Goal: Task Accomplishment & Management: Use online tool/utility

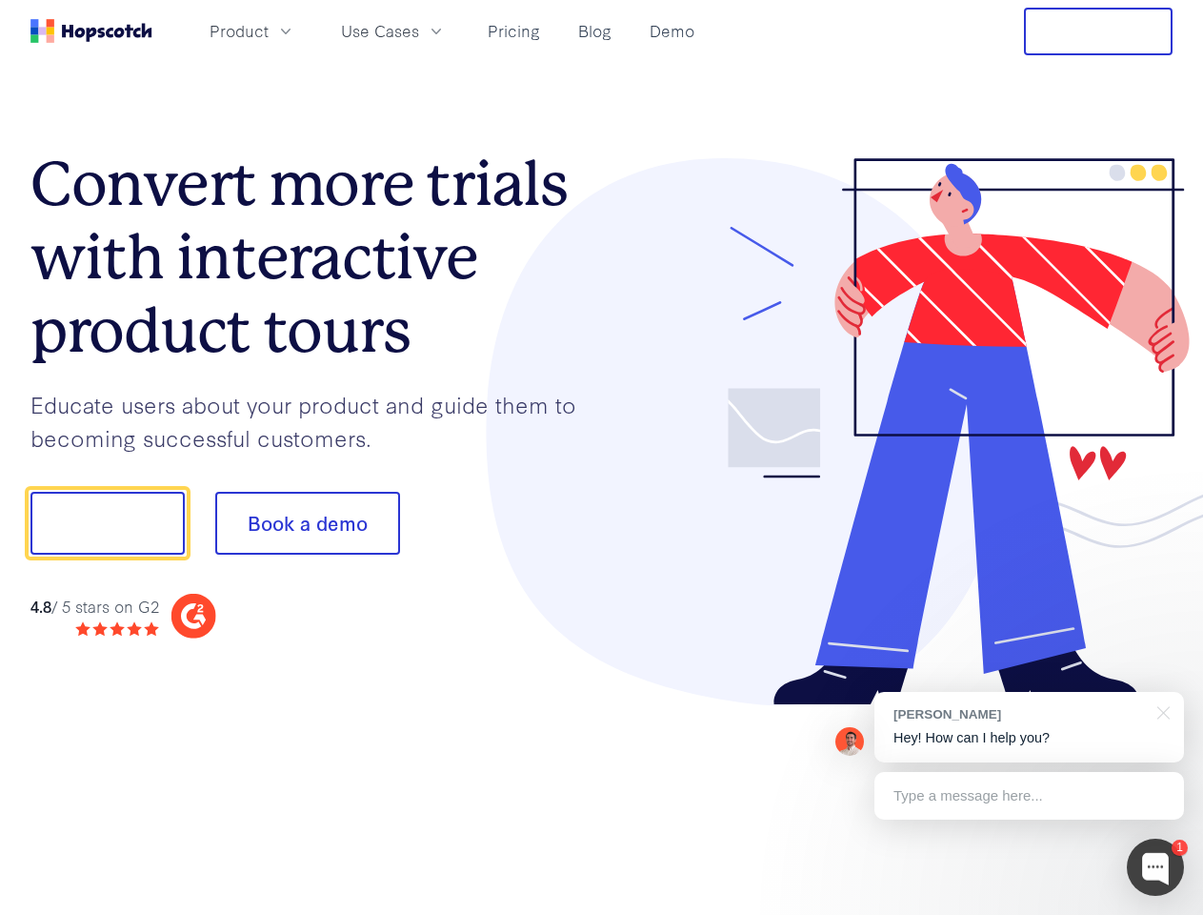
click at [602, 457] on div at bounding box center [888, 432] width 572 height 548
click at [269, 30] on span "Product" at bounding box center [239, 31] width 59 height 24
click at [419, 30] on span "Use Cases" at bounding box center [380, 31] width 78 height 24
click at [1099, 31] on button "Free Trial" at bounding box center [1098, 32] width 149 height 48
click at [107, 523] on button "Show me!" at bounding box center [107, 523] width 154 height 63
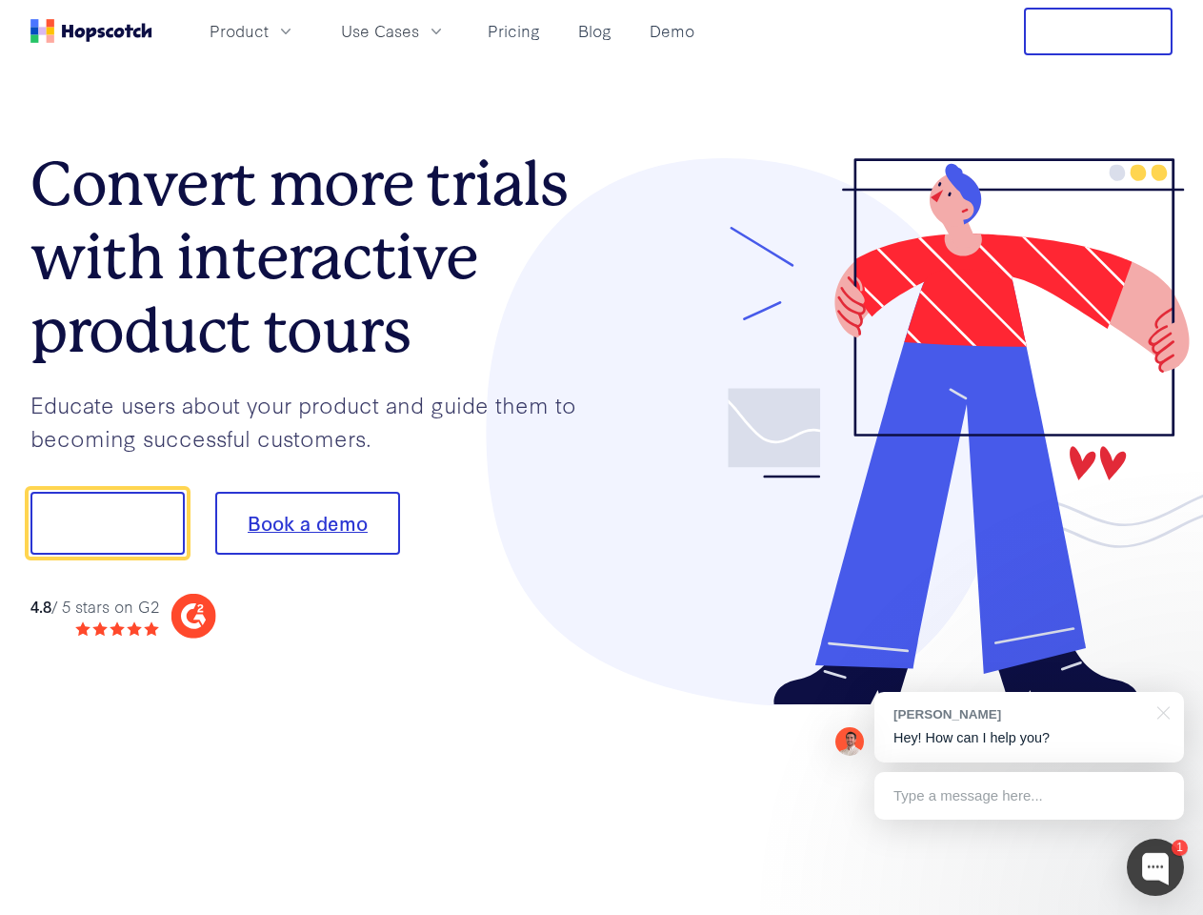
click at [307, 523] on button "Book a demo" at bounding box center [307, 523] width 185 height 63
click at [1156, 867] on div at bounding box center [1155, 867] width 57 height 57
click at [1029, 727] on div "[PERSON_NAME] Hey! How can I help you?" at bounding box center [1030, 727] width 310 height 71
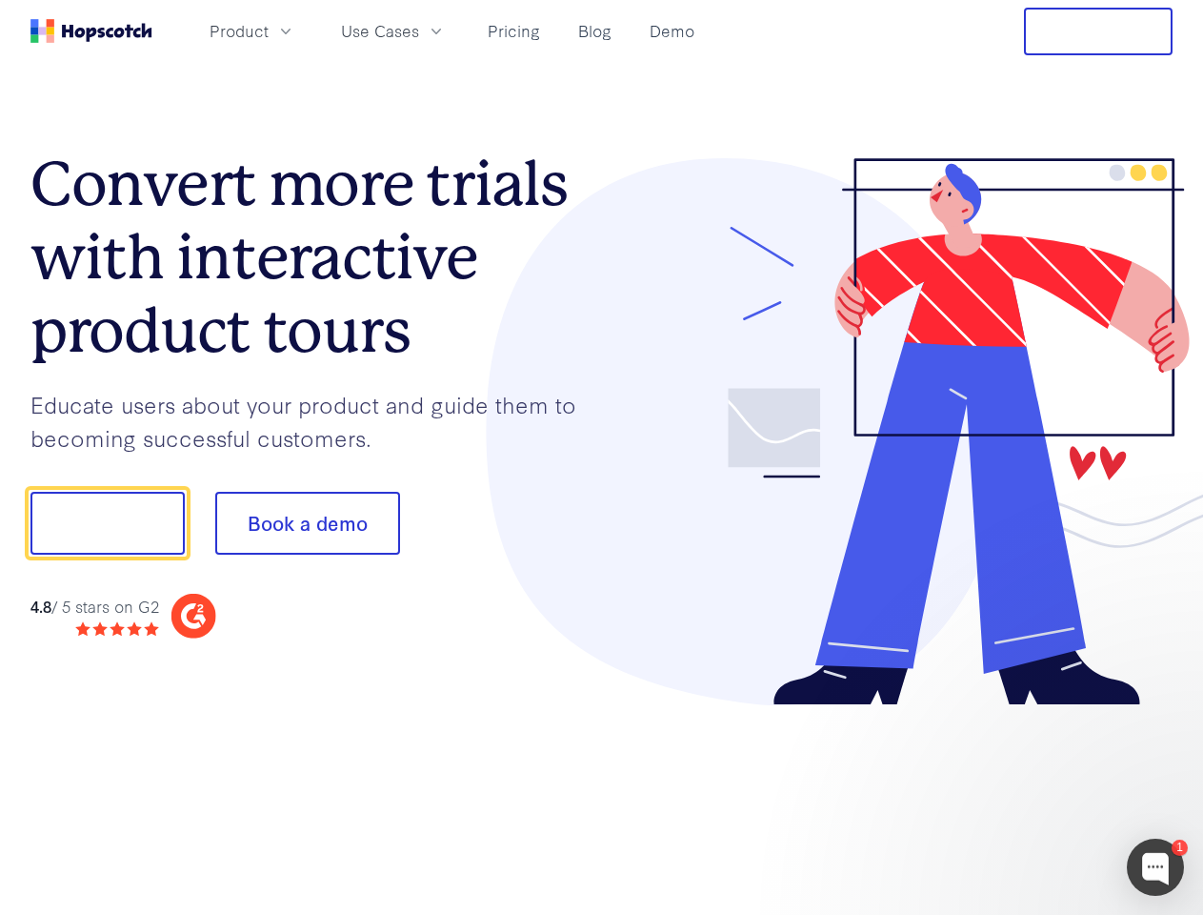
click at [1161, 711] on div at bounding box center [1005, 648] width 357 height 380
click at [1029, 796] on div at bounding box center [1005, 648] width 357 height 380
